Goal: Information Seeking & Learning: Learn about a topic

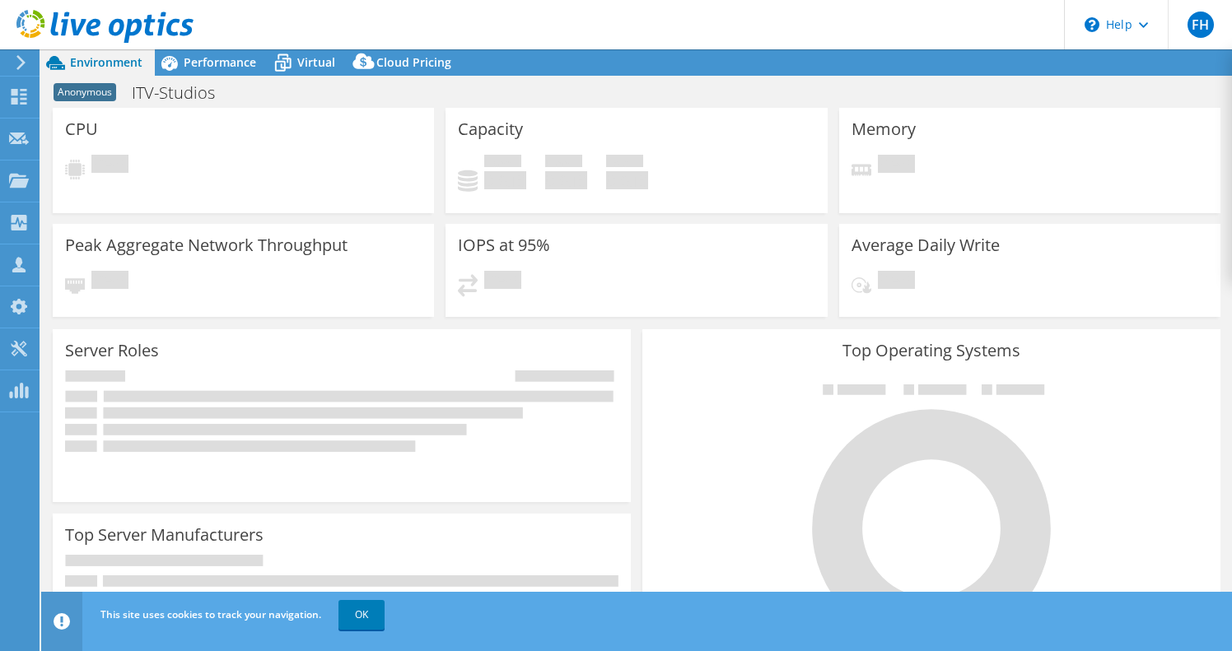
select select "EUFrankfurt"
select select "USD"
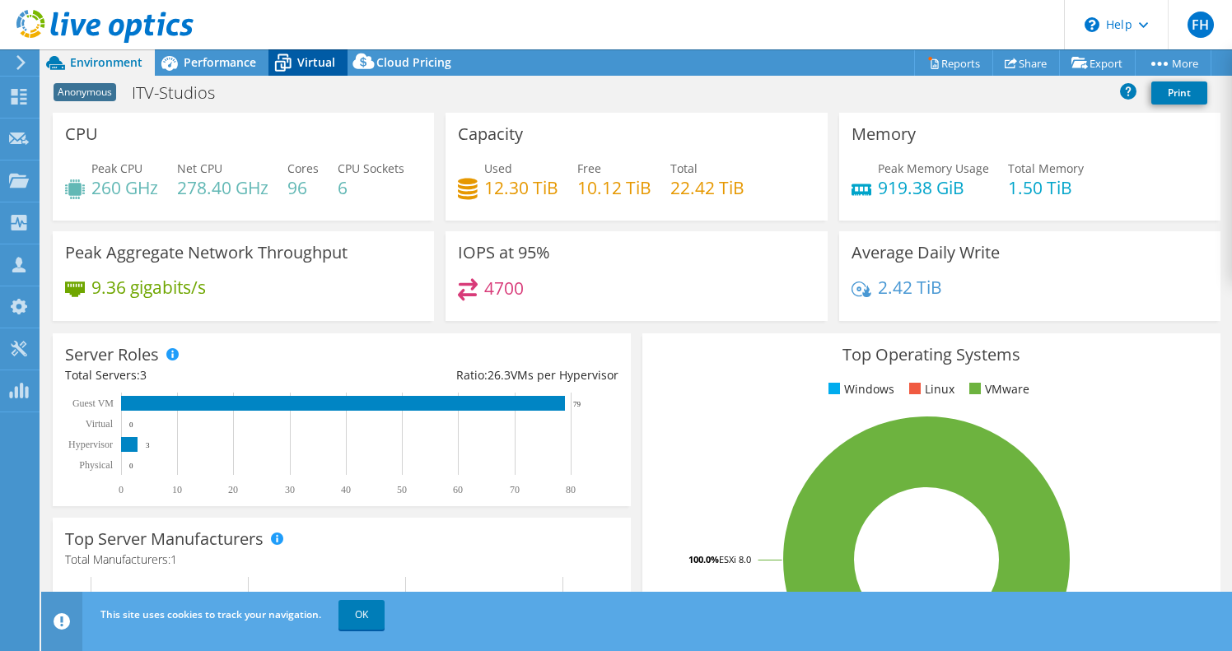
click at [317, 63] on span "Virtual" at bounding box center [316, 62] width 38 height 16
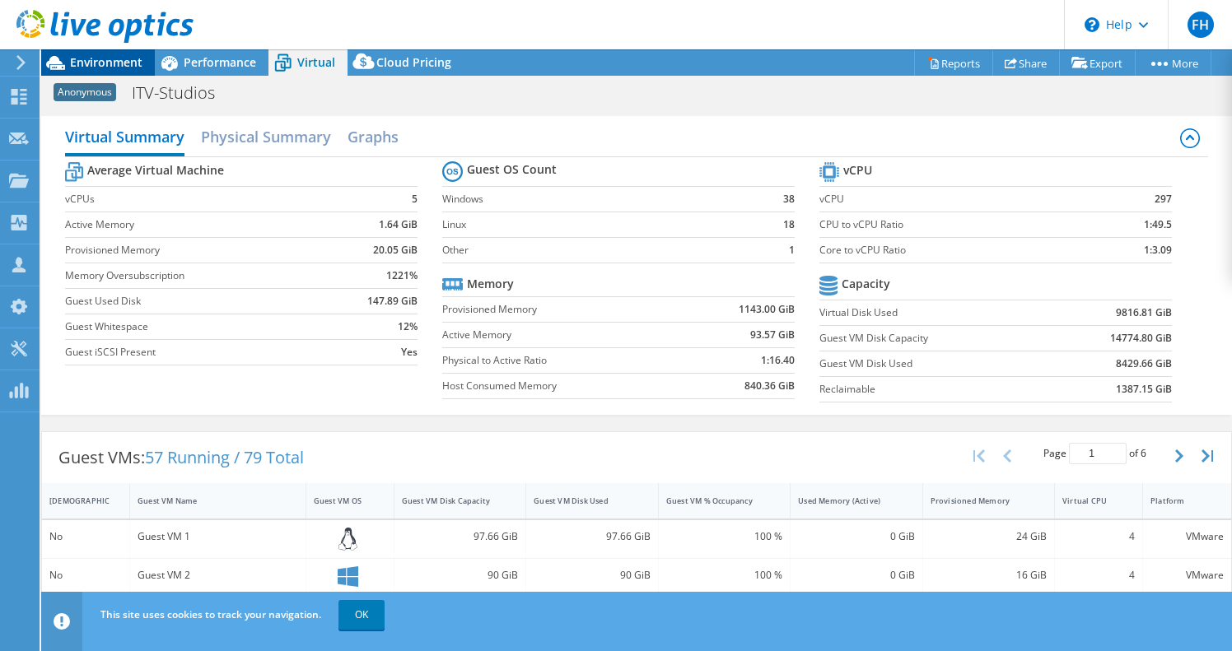
click at [124, 67] on span "Environment" at bounding box center [106, 62] width 72 height 16
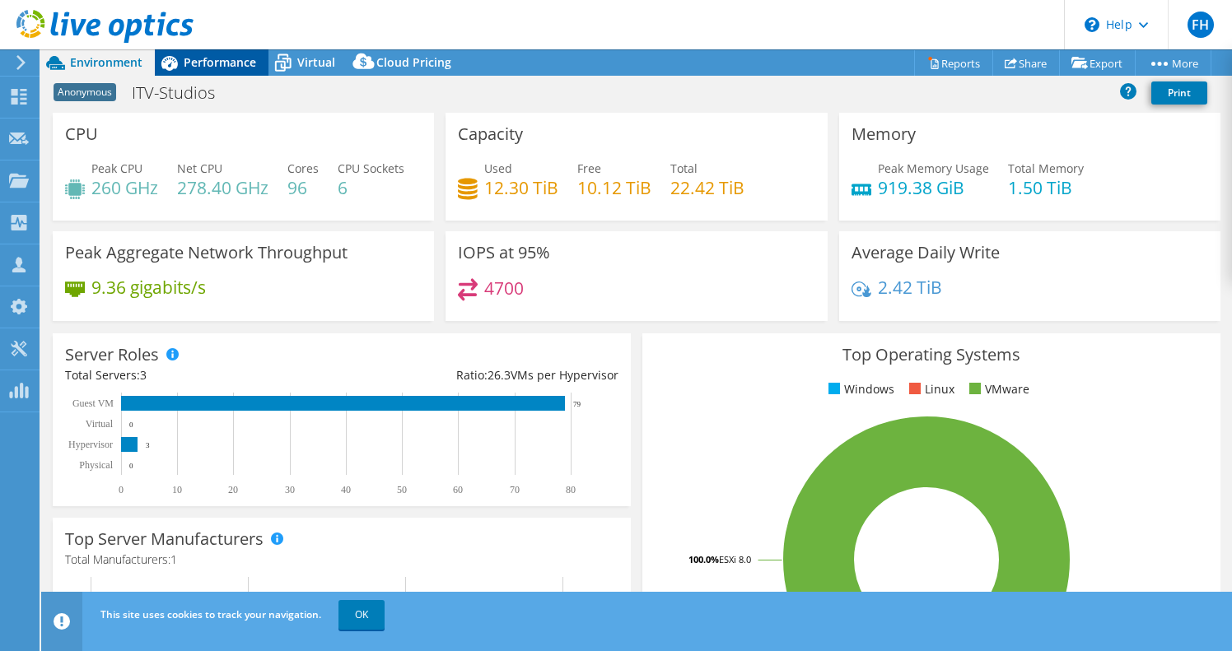
click at [209, 58] on span "Performance" at bounding box center [220, 62] width 72 height 16
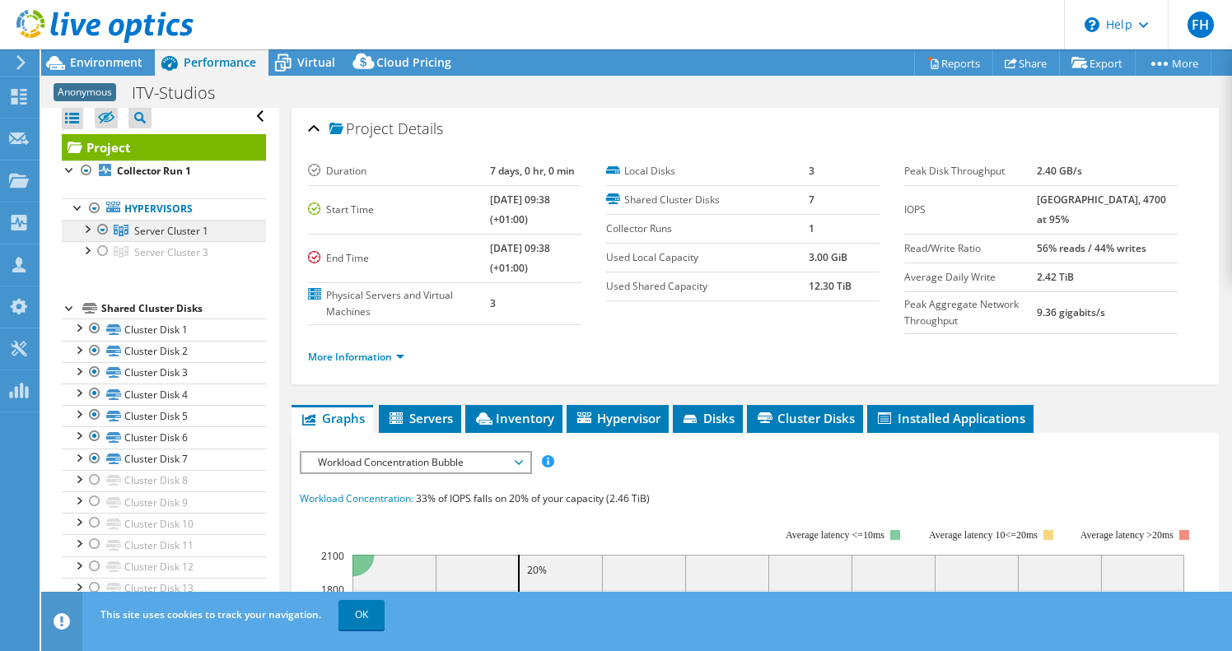
scroll to position [8, 0]
click at [101, 252] on div at bounding box center [103, 251] width 16 height 20
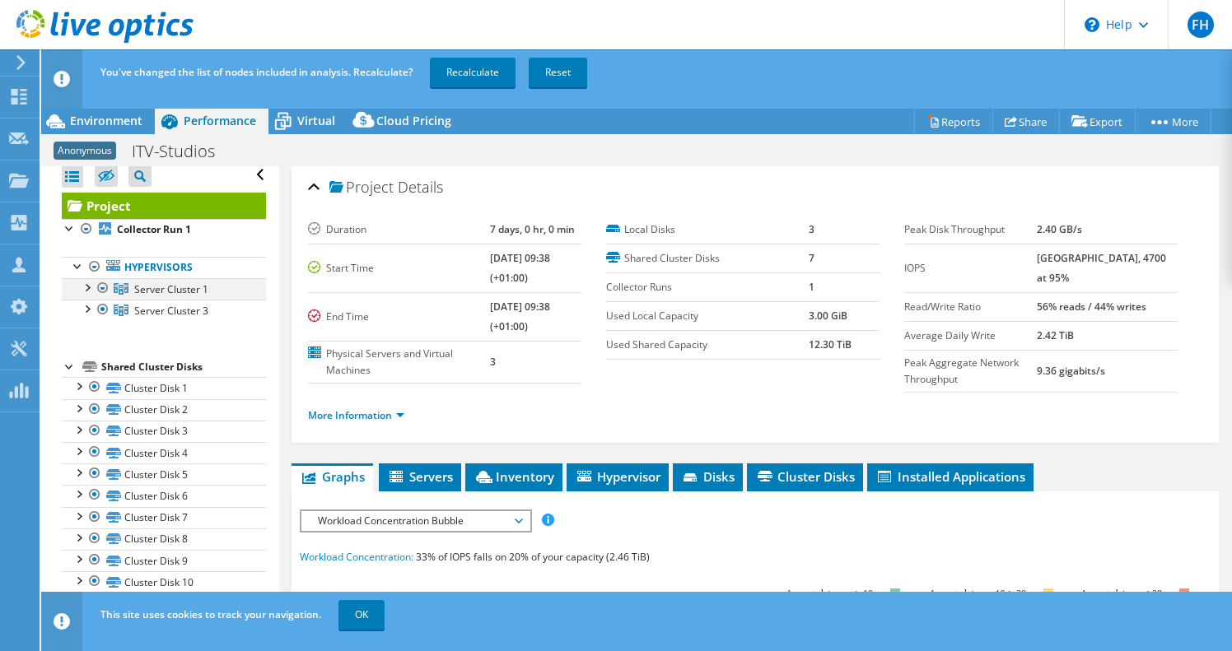
click at [90, 284] on div at bounding box center [86, 286] width 16 height 16
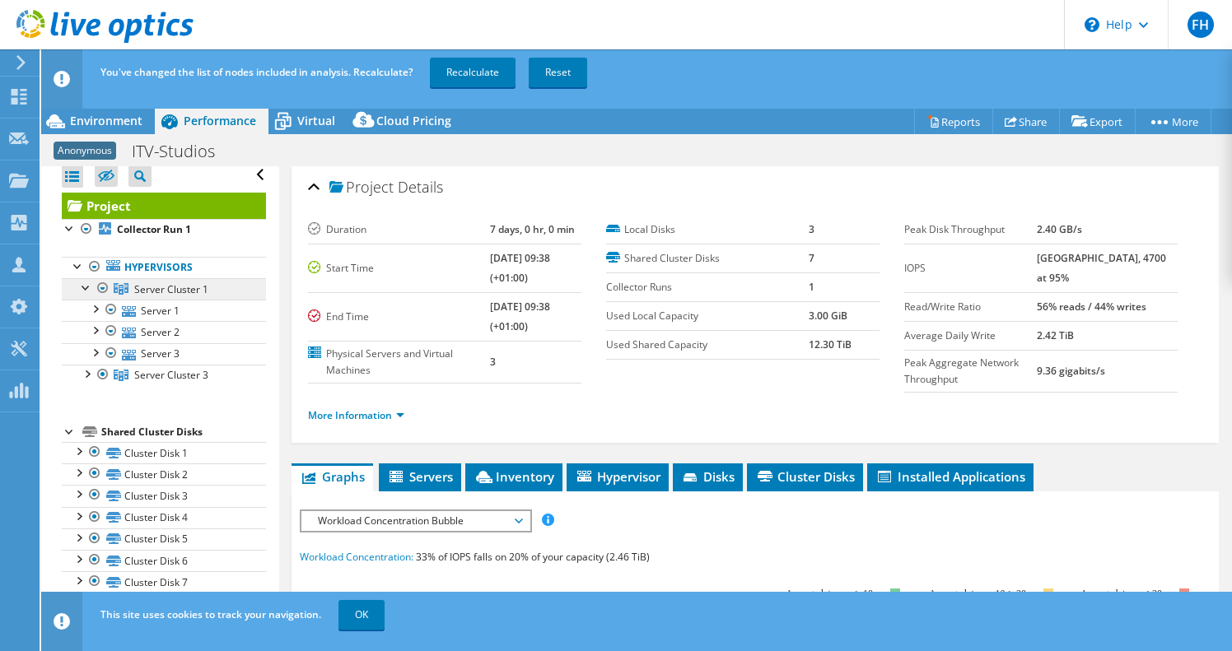
click at [220, 285] on link "Server Cluster 1" at bounding box center [164, 288] width 204 height 21
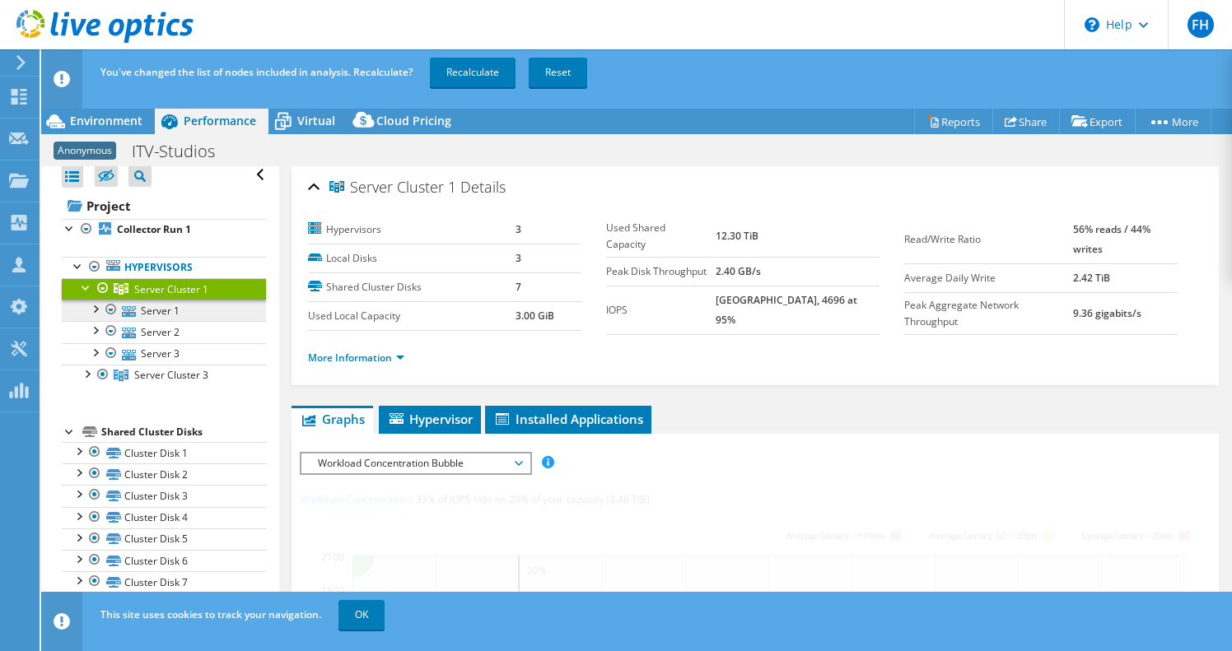
click at [206, 314] on link "Server 1" at bounding box center [164, 310] width 204 height 21
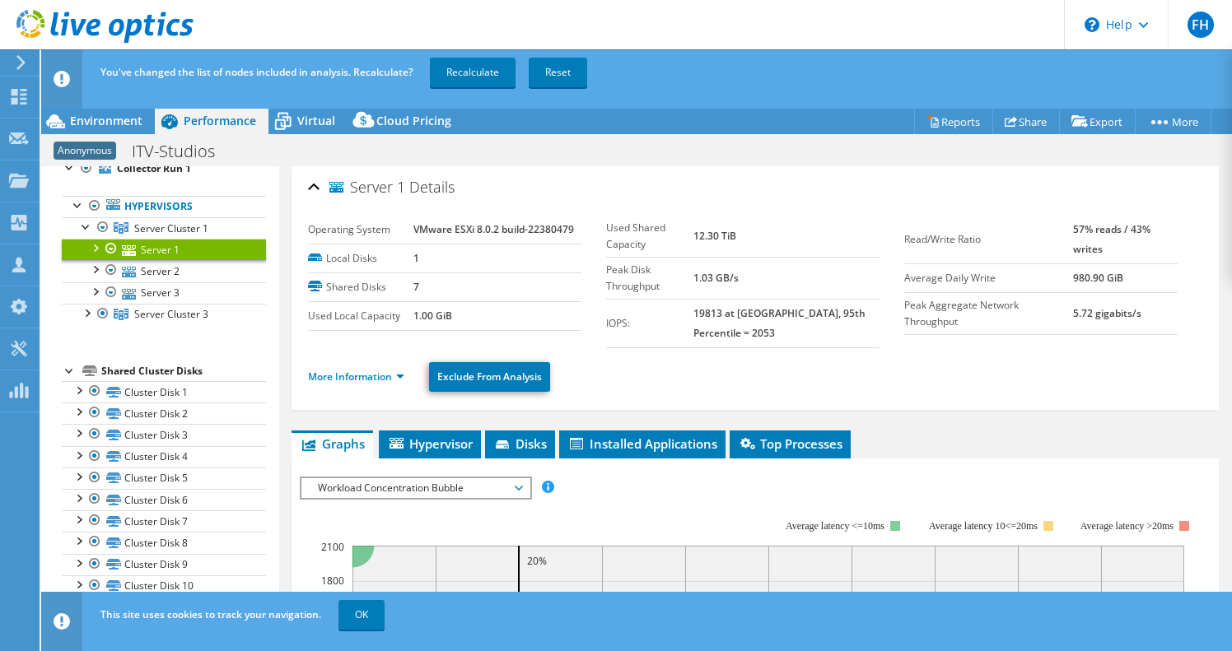
scroll to position [53, 0]
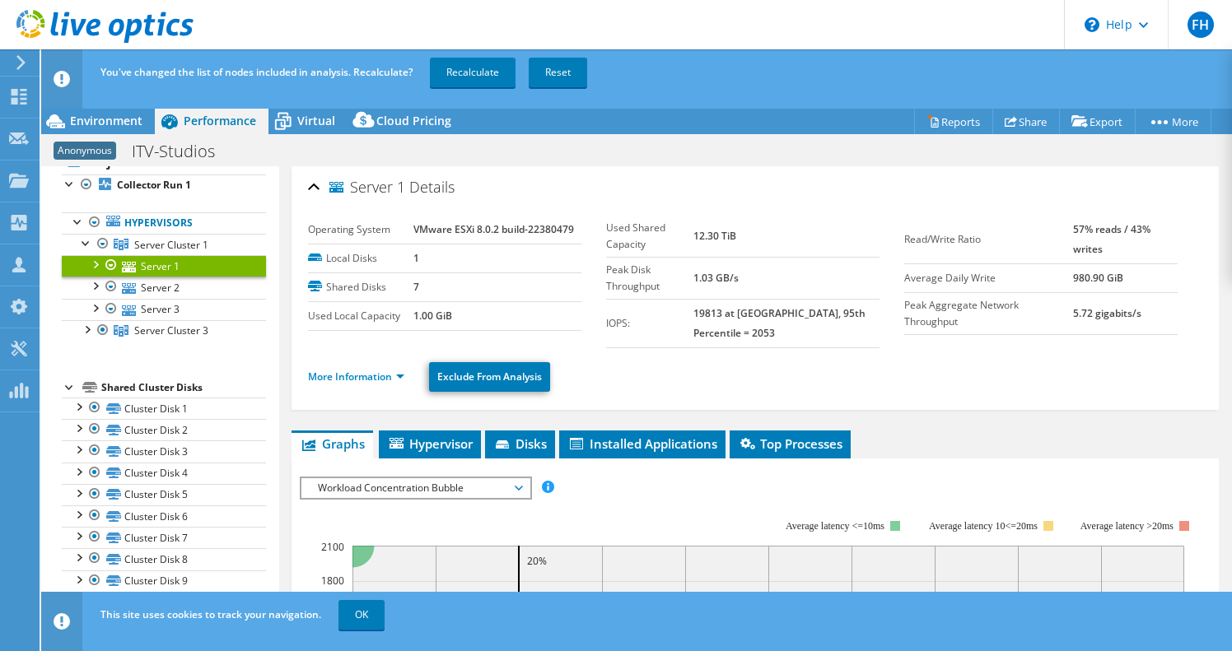
click at [91, 259] on div at bounding box center [94, 263] width 16 height 16
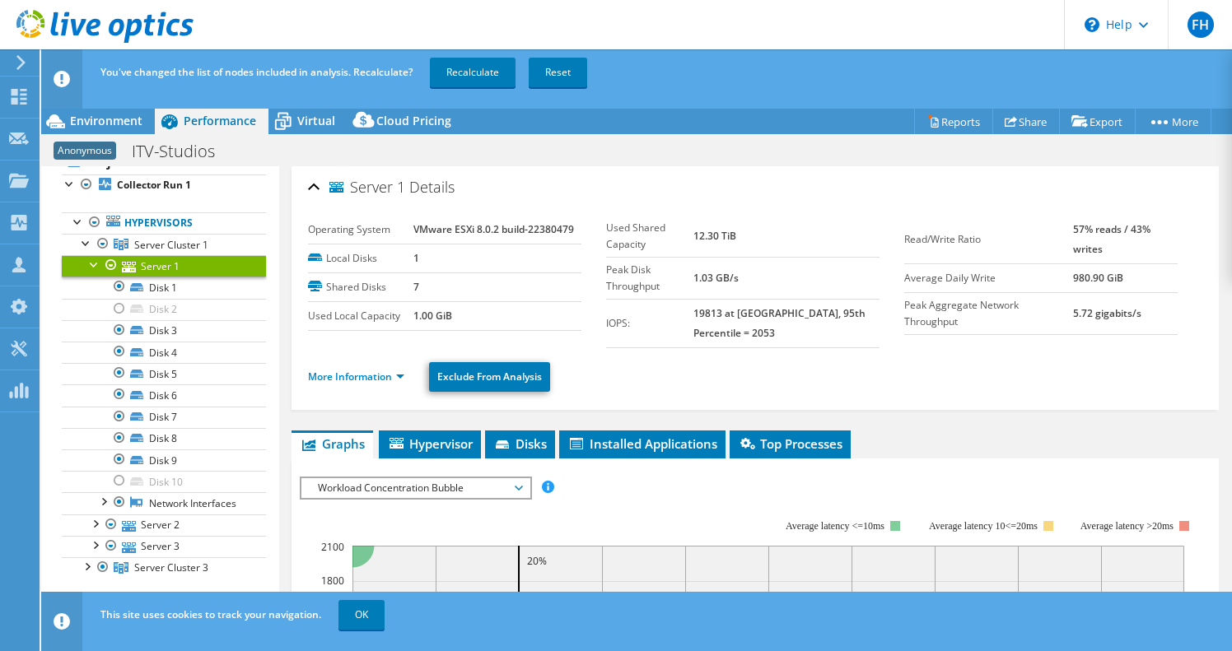
click at [91, 263] on div at bounding box center [94, 263] width 16 height 16
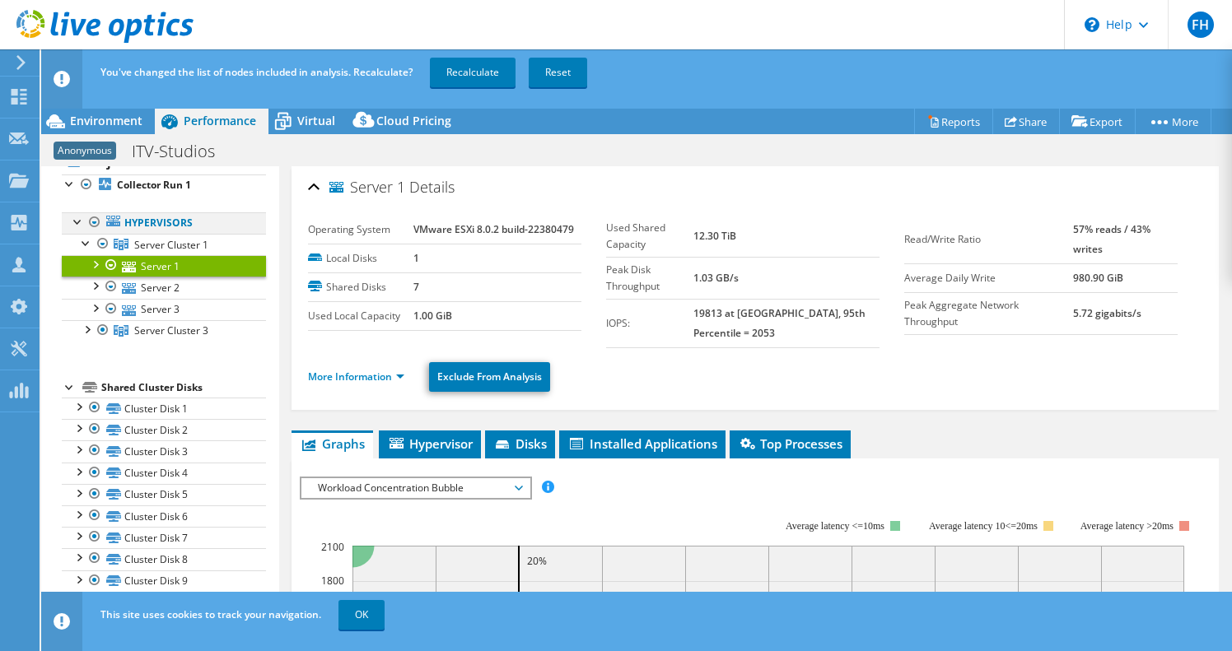
click at [96, 222] on div at bounding box center [94, 222] width 16 height 20
click at [455, 72] on link "Recalculate" at bounding box center [473, 73] width 86 height 30
click at [359, 613] on link "OK" at bounding box center [361, 615] width 46 height 30
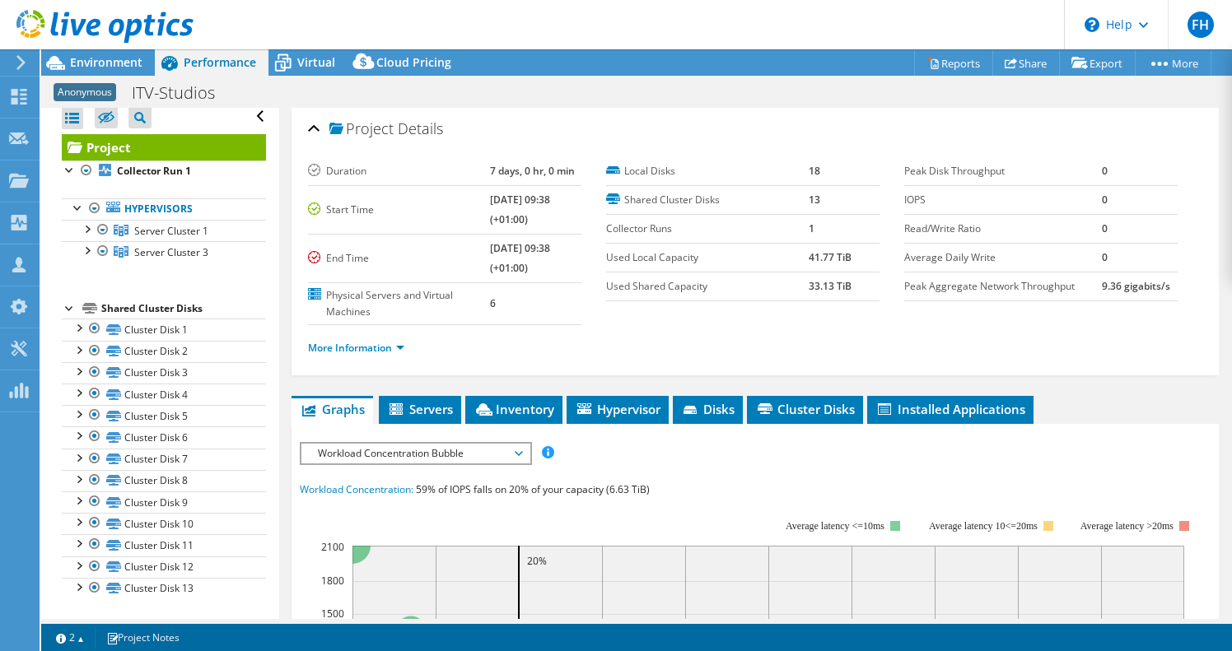
scroll to position [47, 0]
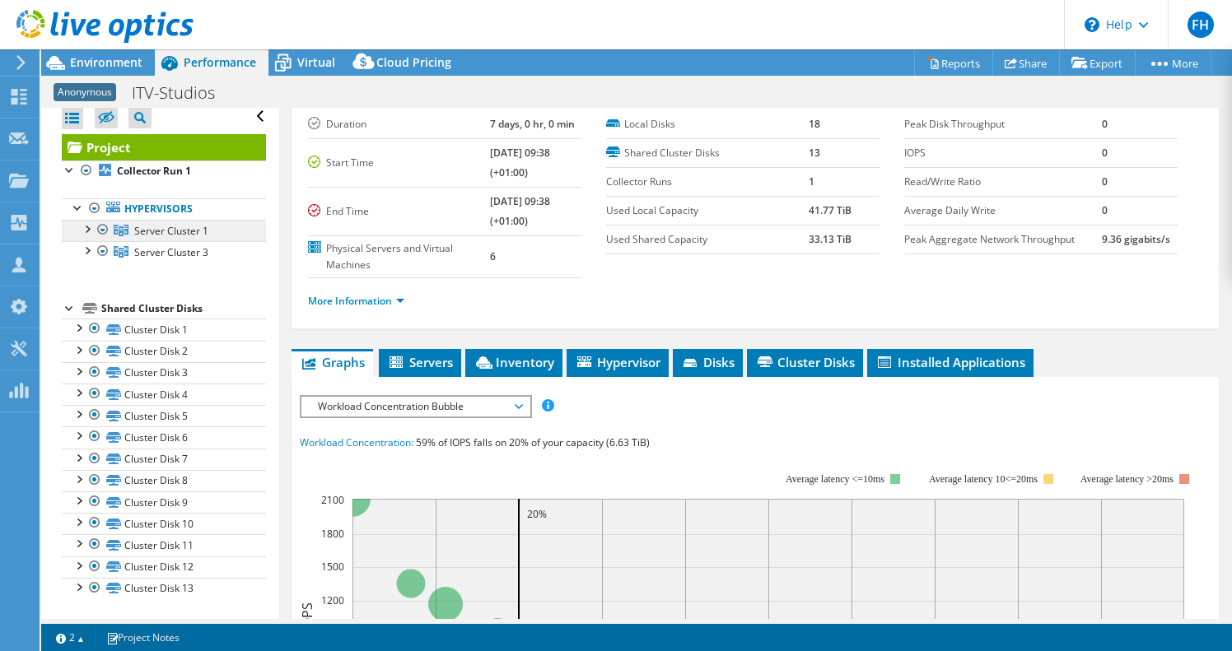
click at [147, 224] on span "Server Cluster 1" at bounding box center [171, 231] width 74 height 14
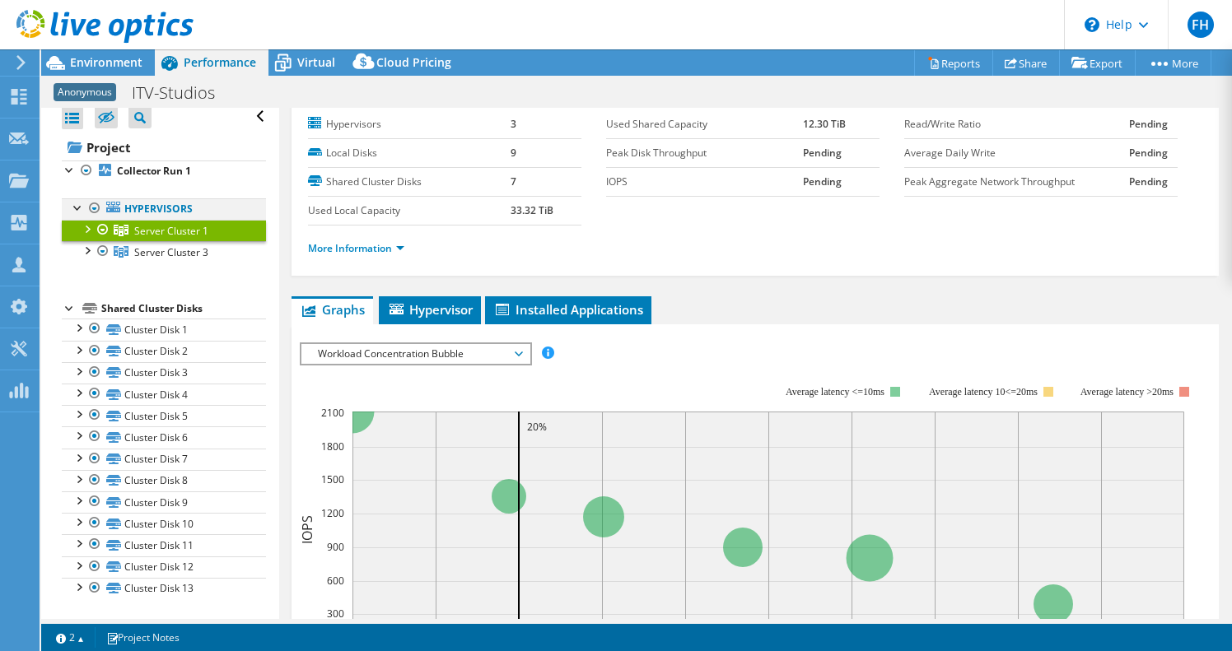
click at [96, 204] on div at bounding box center [94, 208] width 16 height 20
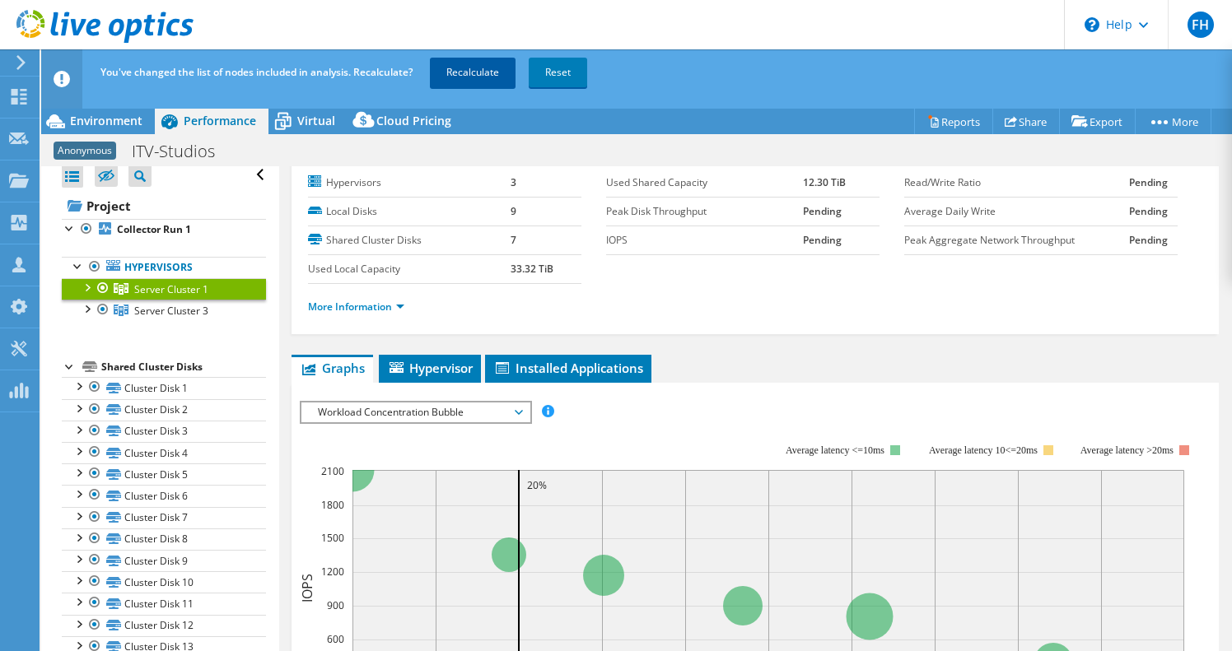
click at [467, 72] on link "Recalculate" at bounding box center [473, 73] width 86 height 30
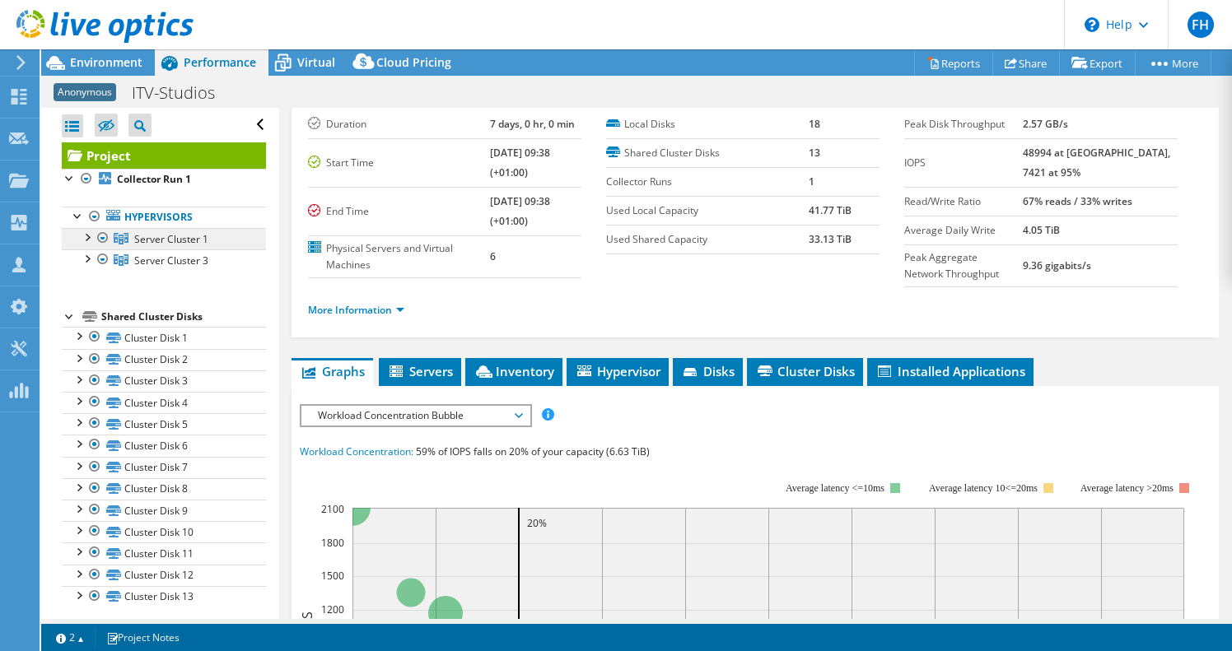
scroll to position [0, 0]
click at [110, 62] on span "Environment" at bounding box center [106, 62] width 72 height 16
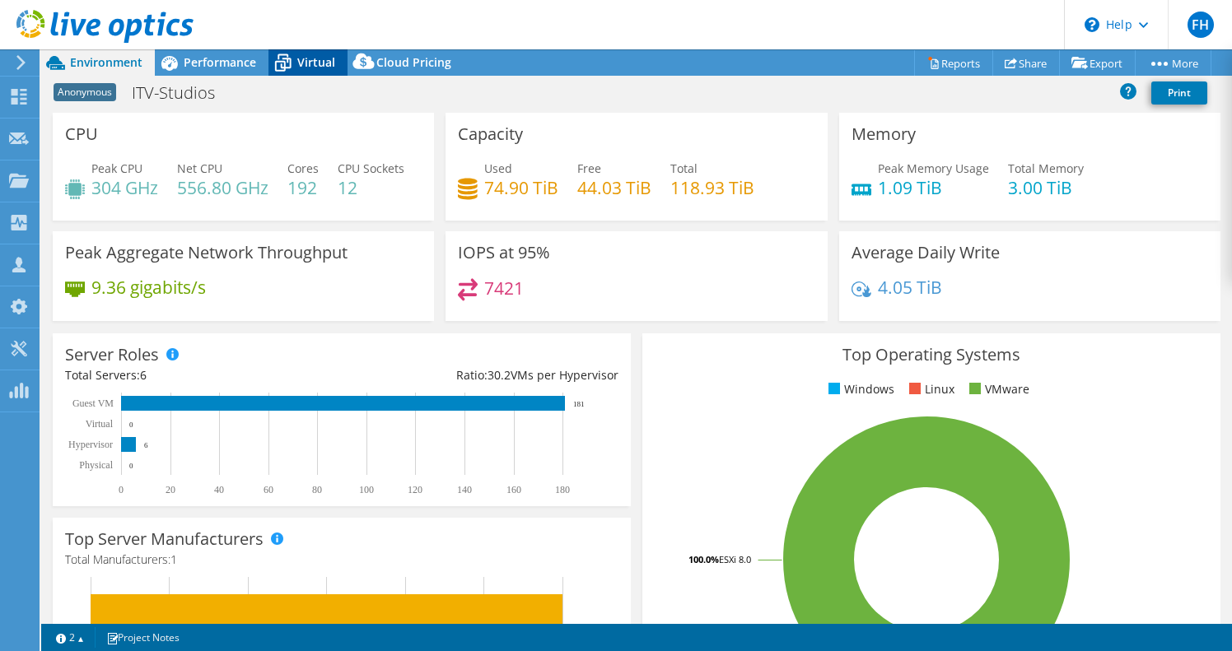
click at [315, 62] on span "Virtual" at bounding box center [316, 62] width 38 height 16
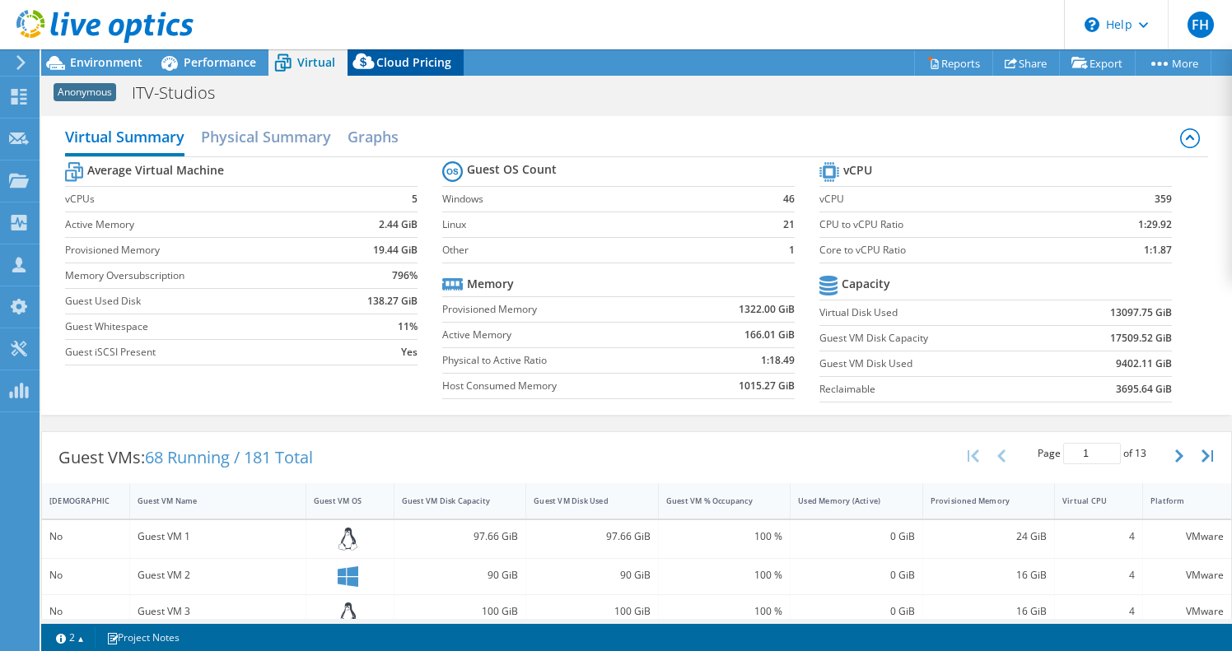
click at [371, 58] on icon at bounding box center [363, 65] width 33 height 33
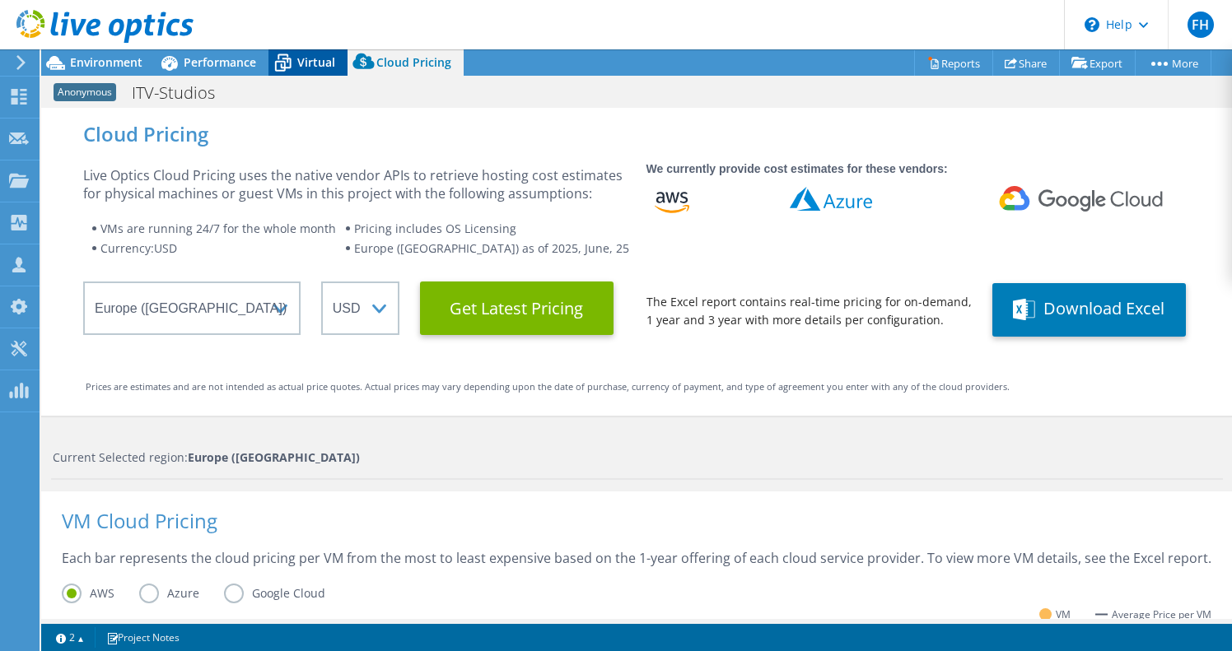
click at [298, 59] on span "Virtual" at bounding box center [316, 62] width 38 height 16
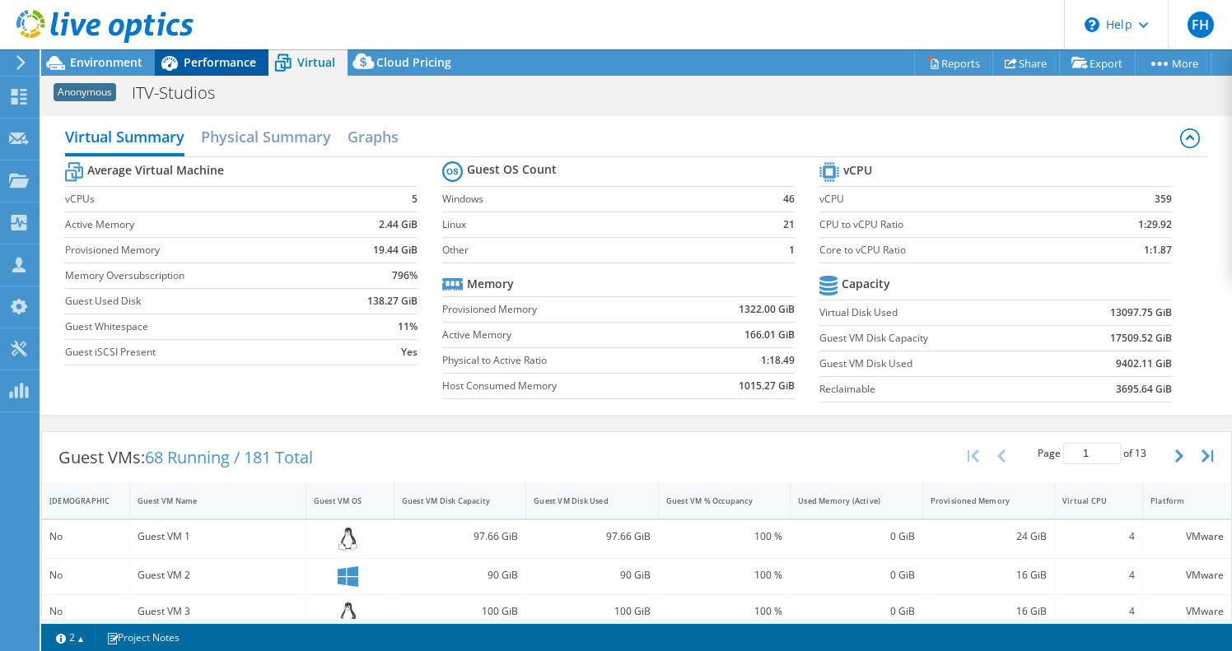
click at [240, 58] on span "Performance" at bounding box center [220, 62] width 72 height 16
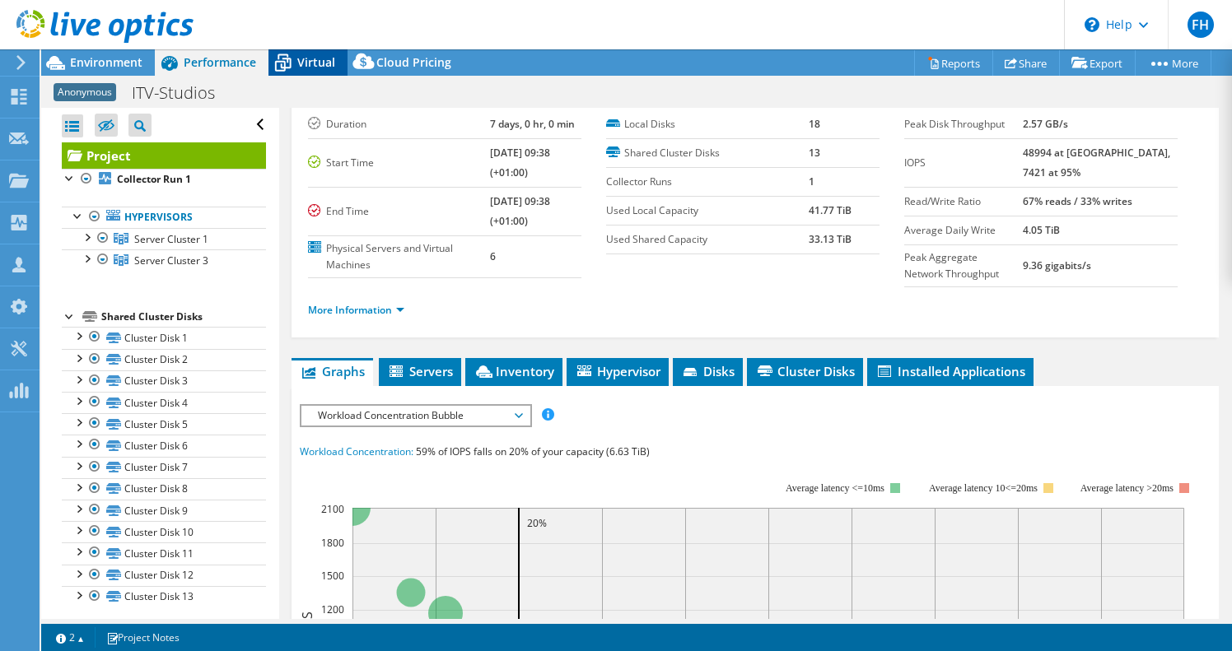
click at [301, 70] on div "Virtual" at bounding box center [307, 62] width 79 height 26
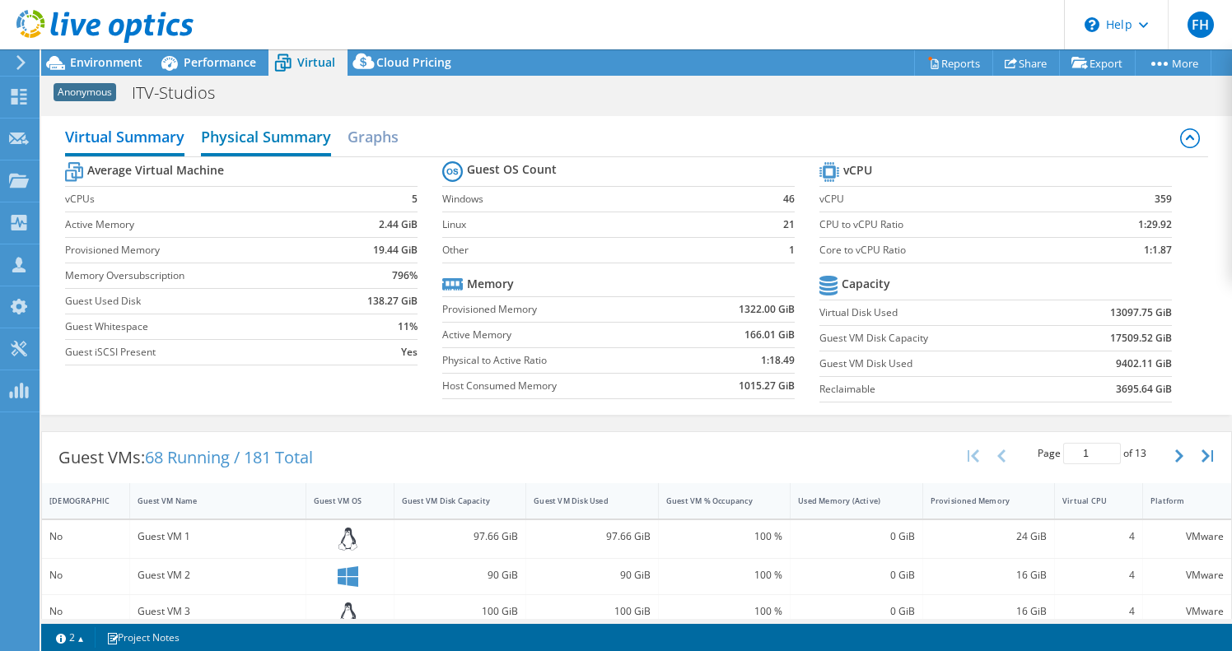
click at [265, 143] on h2 "Physical Summary" at bounding box center [266, 138] width 130 height 36
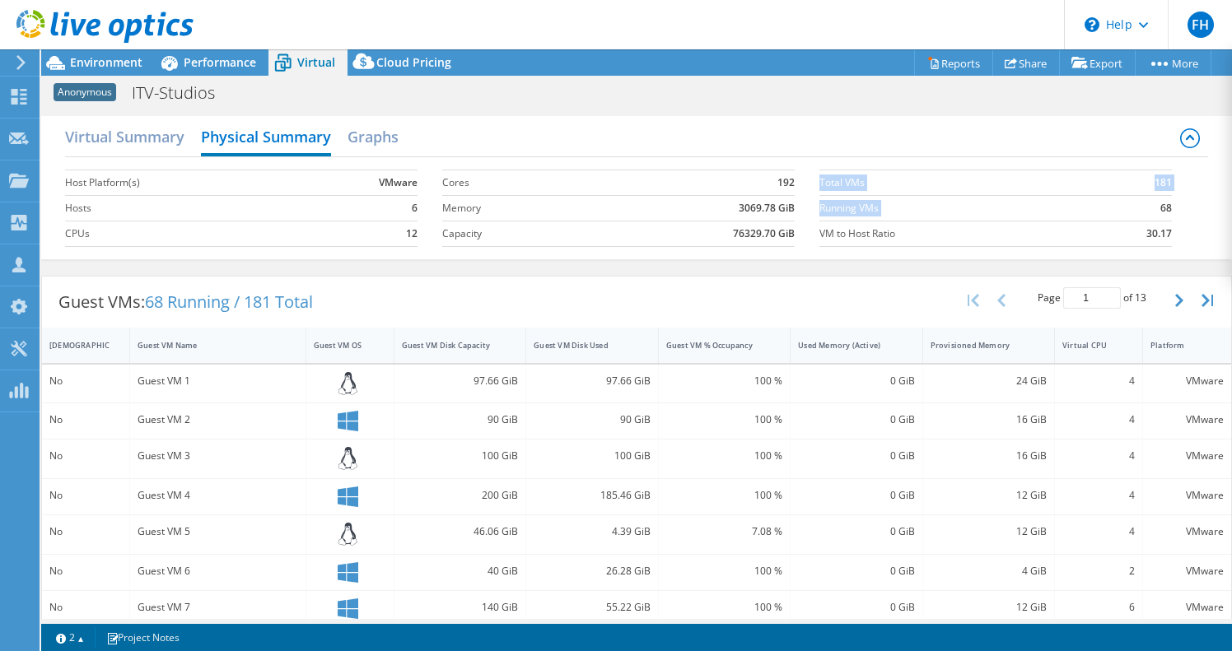
drag, startPoint x: 1176, startPoint y: 199, endPoint x: 1157, endPoint y: 200, distance: 19.0
click at [1157, 200] on section "Total VMs 181 Running VMs 68 VM to Host Ratio 30.17" at bounding box center [1007, 208] width 377 height 94
click at [1134, 214] on td "68" at bounding box center [1130, 208] width 82 height 26
click at [114, 61] on span "Environment" at bounding box center [106, 62] width 72 height 16
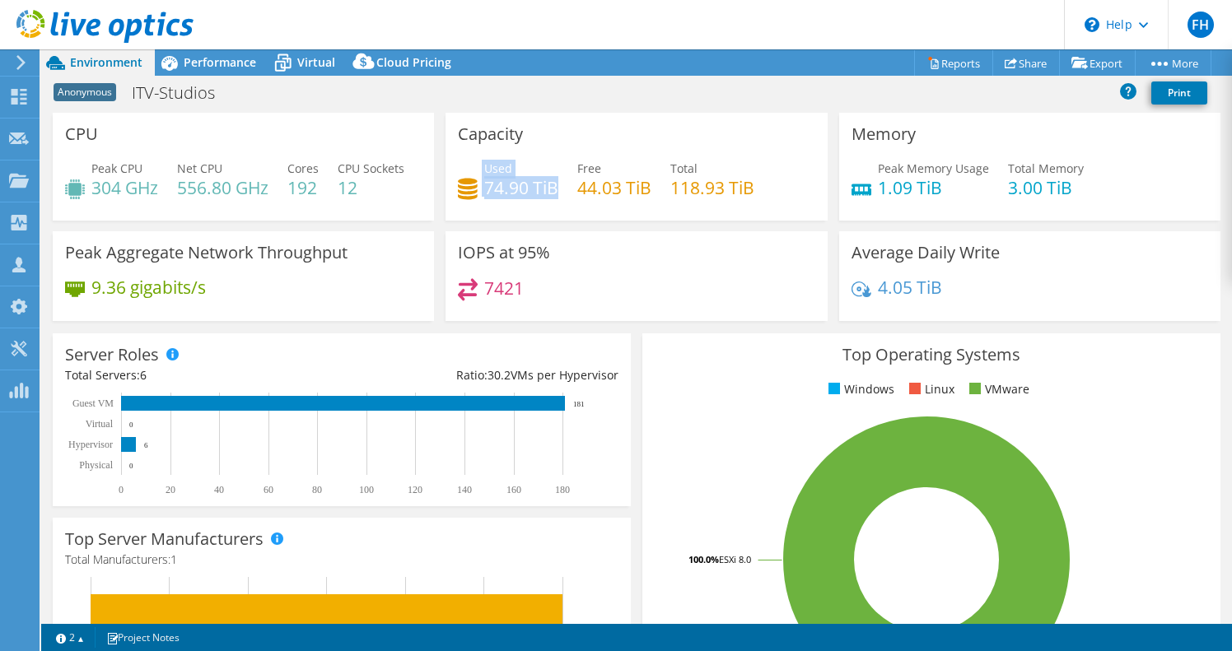
drag, startPoint x: 557, startPoint y: 185, endPoint x: 475, endPoint y: 174, distance: 83.1
click at [475, 174] on div "Used 74.90 TiB" at bounding box center [508, 178] width 100 height 37
click at [14, 93] on use at bounding box center [20, 97] width 16 height 16
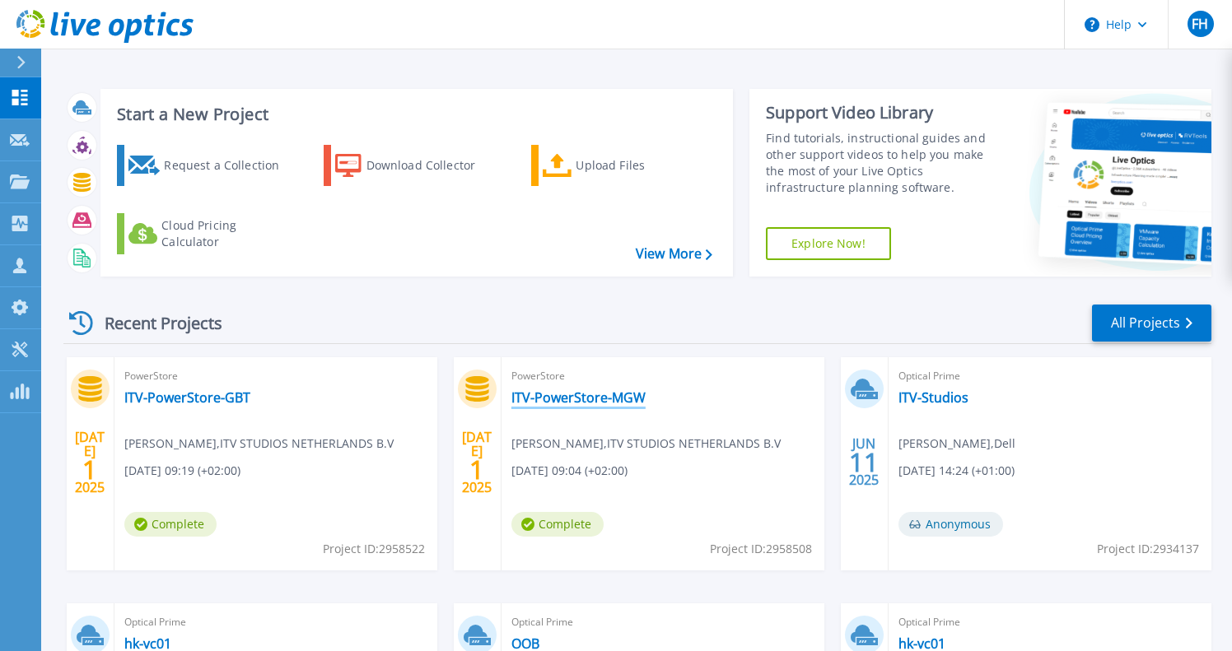
click at [608, 403] on link "ITV-PowerStore-MGW" at bounding box center [578, 397] width 134 height 16
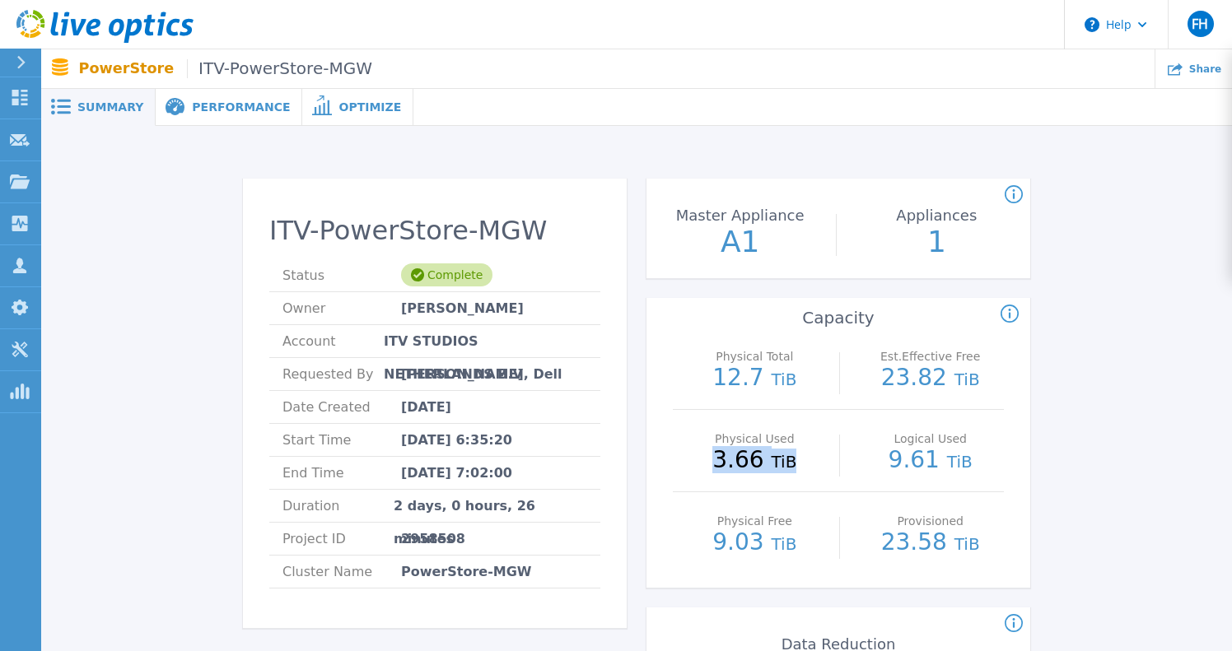
drag, startPoint x: 795, startPoint y: 459, endPoint x: 688, endPoint y: 455, distance: 107.1
click at [688, 455] on p "3.66 TiB" at bounding box center [754, 461] width 147 height 25
drag, startPoint x: 948, startPoint y: 538, endPoint x: 878, endPoint y: 538, distance: 70.8
click at [878, 538] on p "23.58 TiB" at bounding box center [929, 543] width 147 height 25
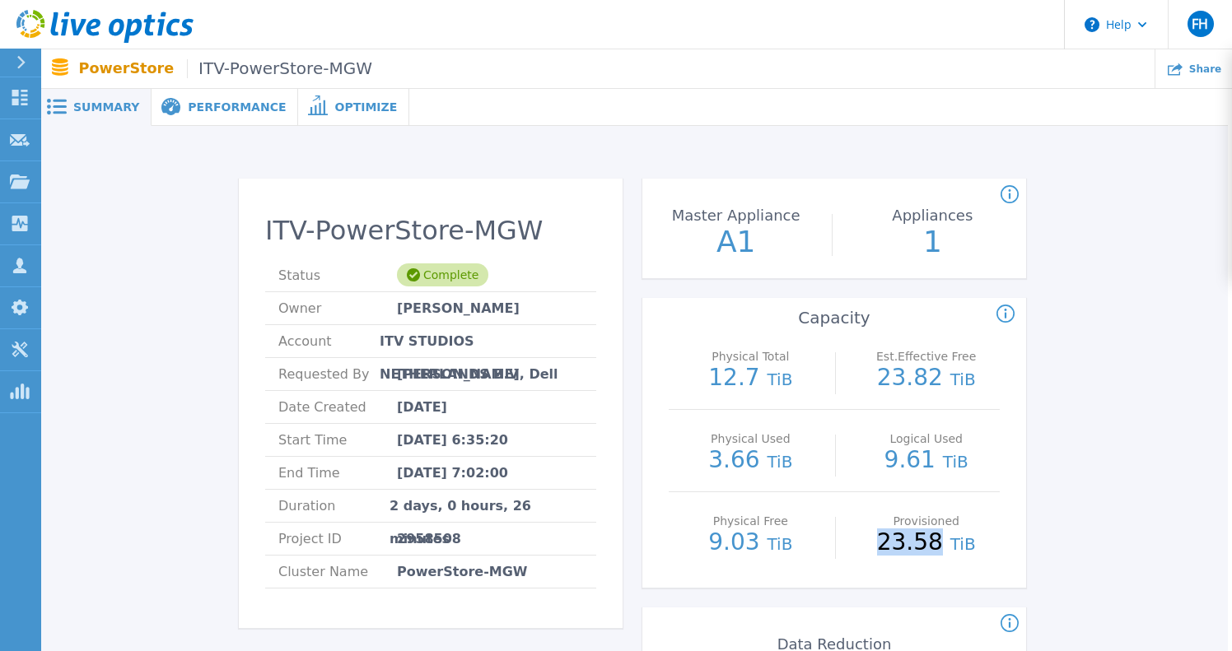
scroll to position [0, 4]
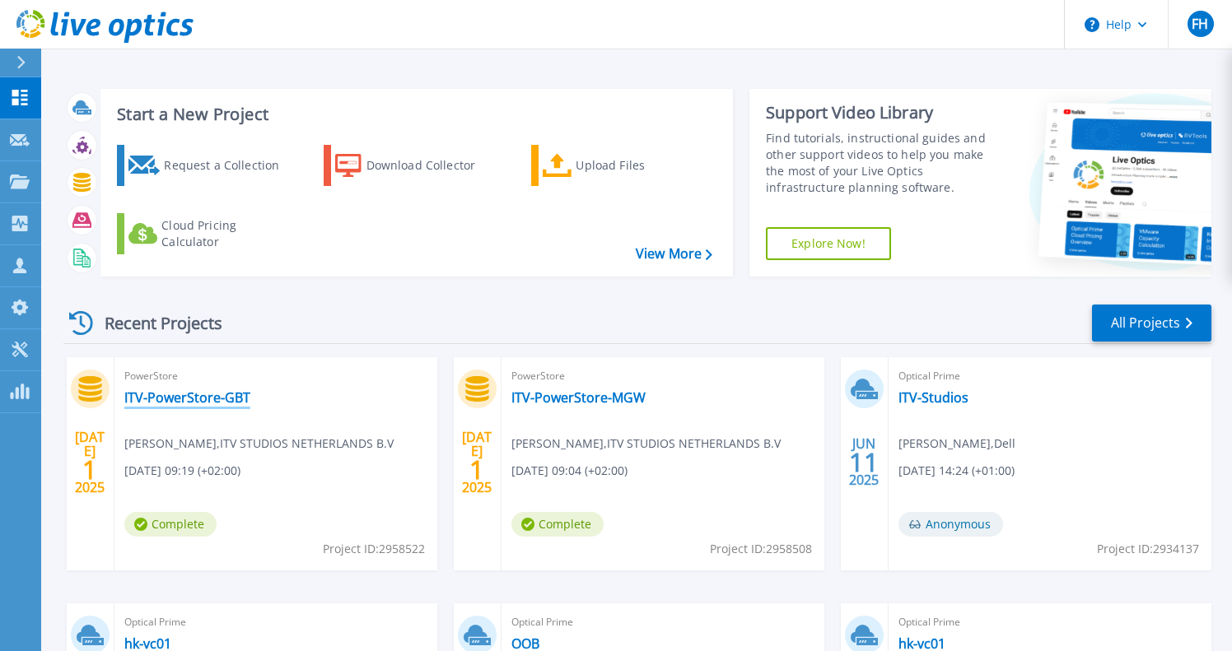
click at [208, 395] on link "ITV-PowerStore-GBT" at bounding box center [187, 397] width 126 height 16
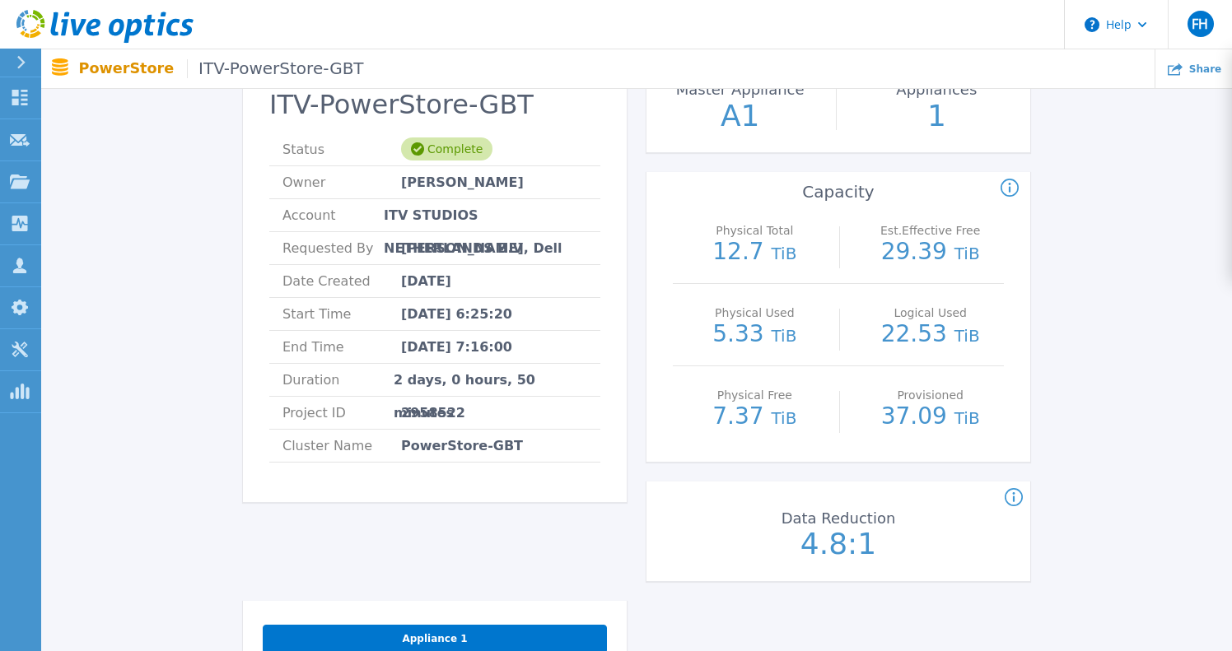
scroll to position [168, 4]
